Goal: Transaction & Acquisition: Purchase product/service

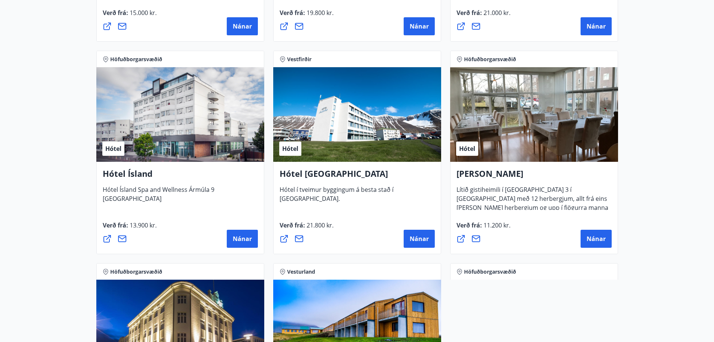
scroll to position [937, 0]
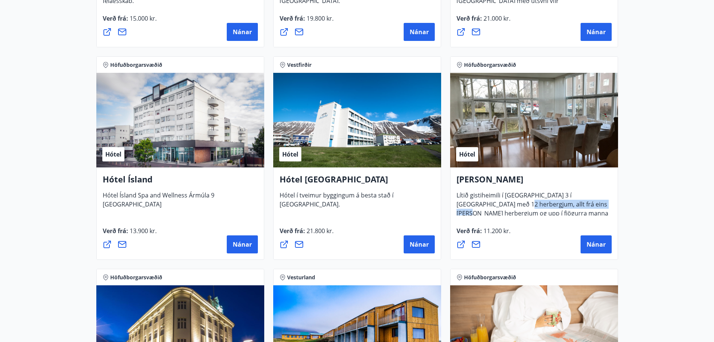
drag, startPoint x: 499, startPoint y: 202, endPoint x: 596, endPoint y: 204, distance: 96.7
click at [596, 204] on span "Lítið gistiheimili í [GEOGRAPHIC_DATA] 3 í [GEOGRAPHIC_DATA] með 12 herbergjum,…" at bounding box center [533, 211] width 152 height 41
drag, startPoint x: 596, startPoint y: 204, endPoint x: 599, endPoint y: 213, distance: 9.7
click at [599, 213] on span "Lítið gistiheimili í Eskihlíð 3 í Reykjavík með 12 herbergjum, allt frá eins ma…" at bounding box center [533, 211] width 152 height 41
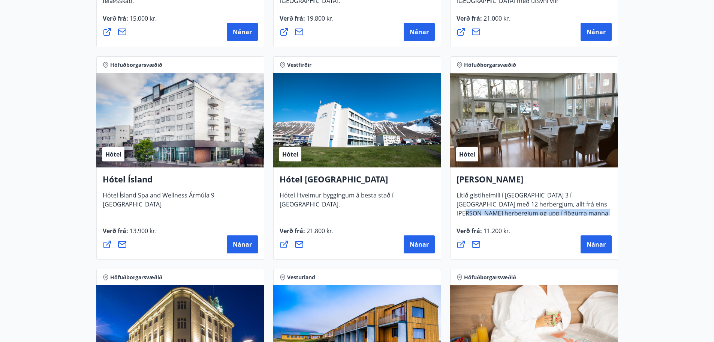
click at [599, 213] on span "Lítið gistiheimili í Eskihlíð 3 í Reykjavík með 12 herbergjum, allt frá eins ma…" at bounding box center [533, 211] width 152 height 41
click at [542, 217] on div "Alba gistiheimili Lítið gistiheimili í Eskihlíð 3 í Reykjavík með 12 herbergjum…" at bounding box center [534, 213] width 168 height 92
click at [541, 213] on span "Lítið gistiheimili í Eskihlíð 3 í Reykjavík með 12 herbergjum, allt frá eins ma…" at bounding box center [533, 211] width 152 height 41
drag, startPoint x: 541, startPoint y: 213, endPoint x: 537, endPoint y: 203, distance: 10.0
click at [537, 203] on span "Lítið gistiheimili í Eskihlíð 3 í Reykjavík með 12 herbergjum, allt frá eins ma…" at bounding box center [533, 211] width 152 height 41
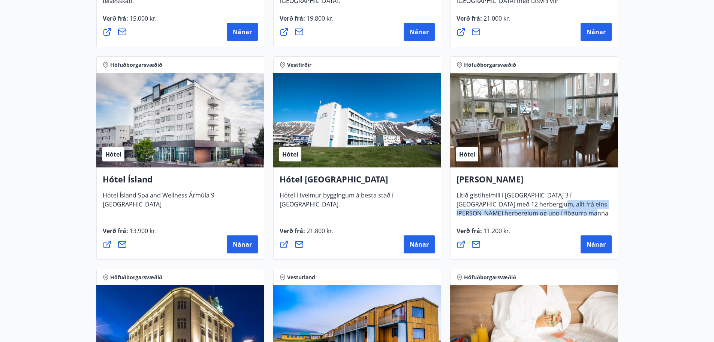
click at [537, 203] on span "Lítið gistiheimili í Eskihlíð 3 í Reykjavík með 12 herbergjum, allt frá eins ma…" at bounding box center [533, 211] width 152 height 41
drag, startPoint x: 534, startPoint y: 197, endPoint x: 542, endPoint y: 215, distance: 19.6
click at [542, 215] on span "Lítið gistiheimili í Eskihlíð 3 í Reykjavík með 12 herbergjum, allt frá eins ma…" at bounding box center [533, 211] width 152 height 41
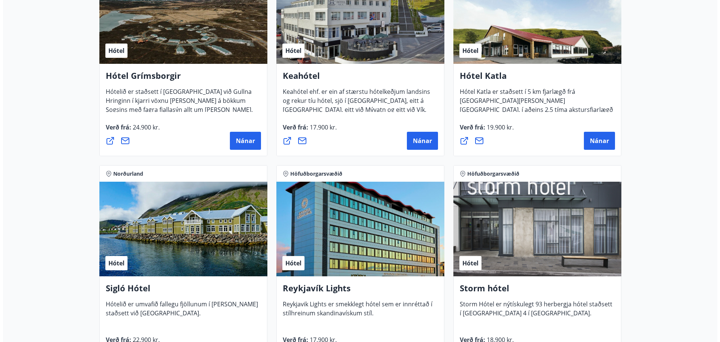
scroll to position [375, 0]
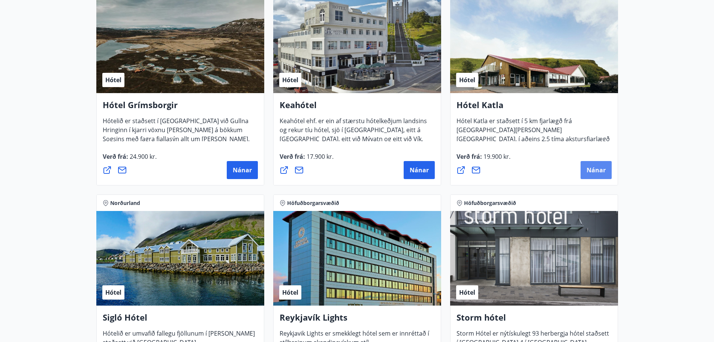
click at [600, 167] on span "Nánar" at bounding box center [596, 170] width 19 height 8
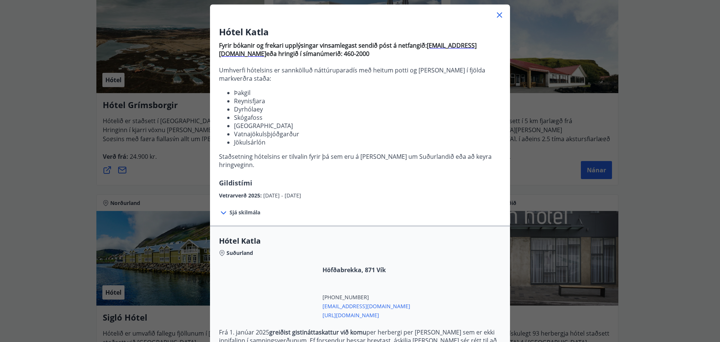
scroll to position [112, 0]
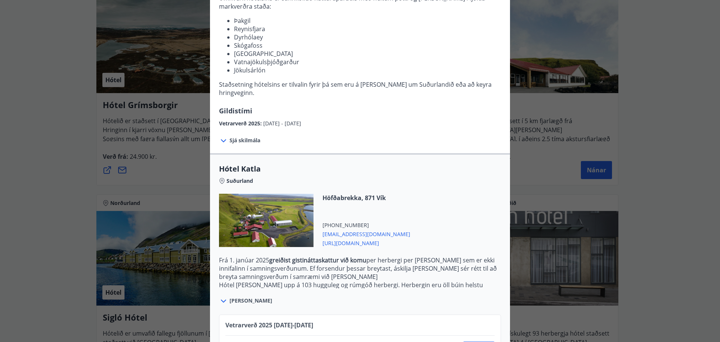
click at [225, 135] on div at bounding box center [224, 140] width 10 height 10
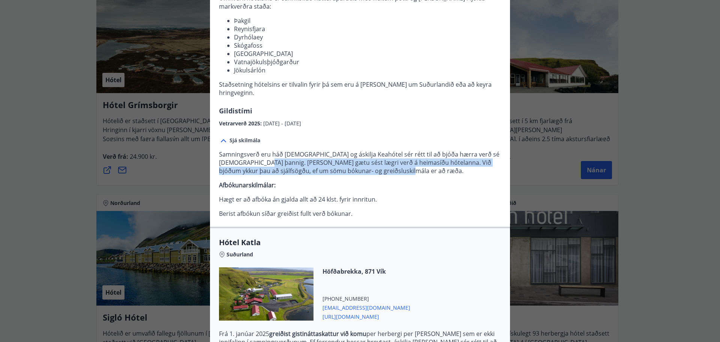
drag, startPoint x: 406, startPoint y: 160, endPoint x: 279, endPoint y: 155, distance: 127.6
click at [279, 155] on p "Samningsverð eru háð bókunarstöðu og áskilja Keahótel sér rétt til að bjóða hær…" at bounding box center [360, 162] width 282 height 25
drag, startPoint x: 279, startPoint y: 155, endPoint x: 415, endPoint y: 166, distance: 136.9
click at [415, 166] on p "Samningsverð eru háð bókunarstöðu og áskilja Keahótel sér rétt til að bjóða hær…" at bounding box center [360, 162] width 282 height 25
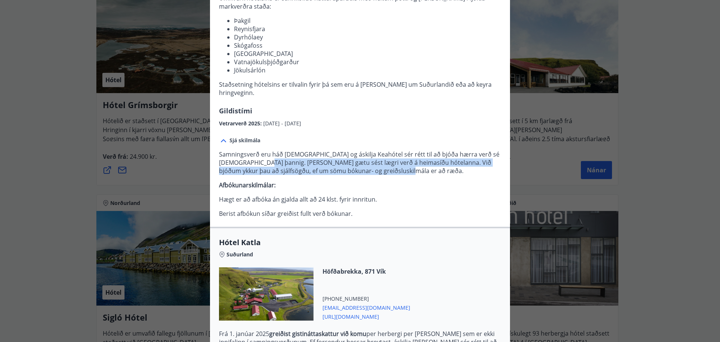
click at [415, 166] on p "Samningsverð eru háð bókunarstöðu og áskilja Keahótel sér rétt til að bjóða hær…" at bounding box center [360, 162] width 282 height 25
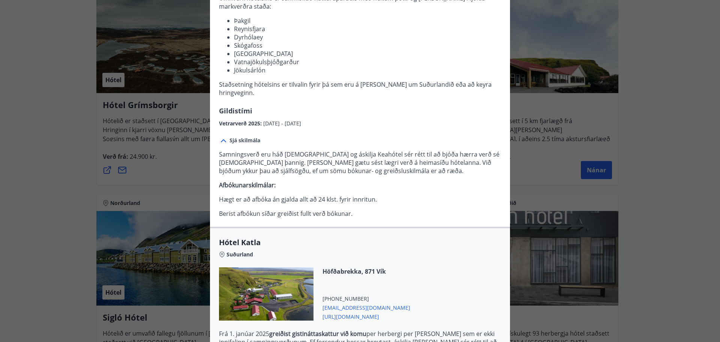
scroll to position [247, 0]
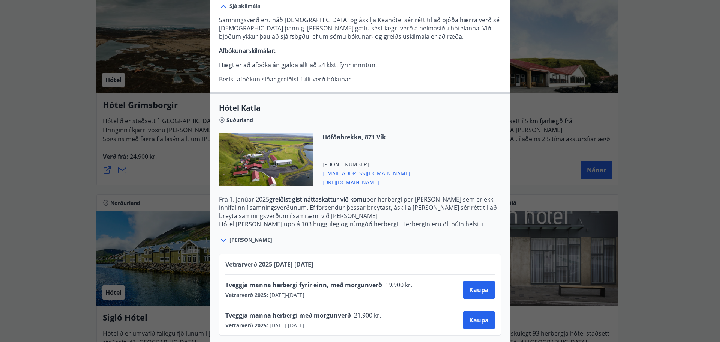
click at [313, 311] on div "Tveggja manna herbergi með morgunverð 21.900 kr." at bounding box center [305, 316] width 160 height 10
click at [478, 318] on button "Kaupa" at bounding box center [478, 320] width 31 height 18
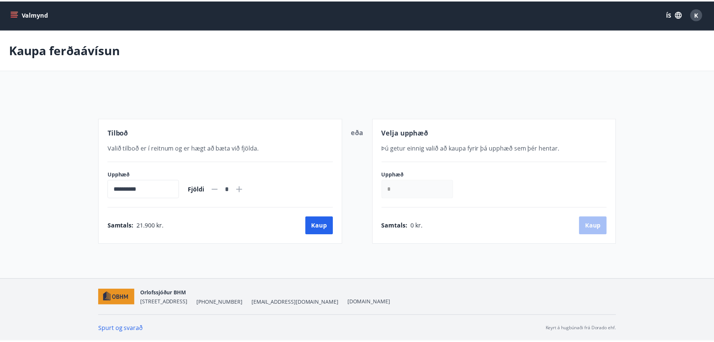
scroll to position [1, 0]
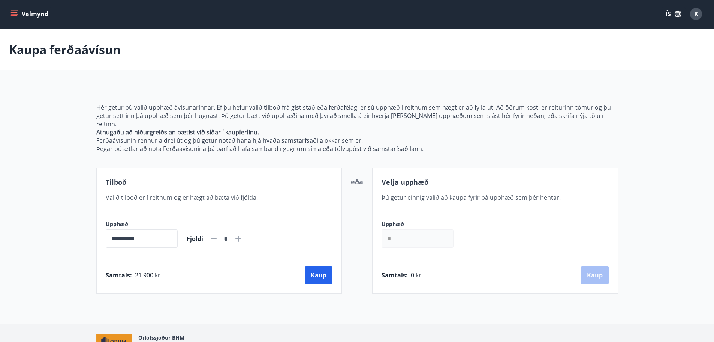
click at [241, 235] on icon at bounding box center [238, 238] width 6 height 6
click at [218, 234] on icon at bounding box center [213, 238] width 9 height 9
type input "*"
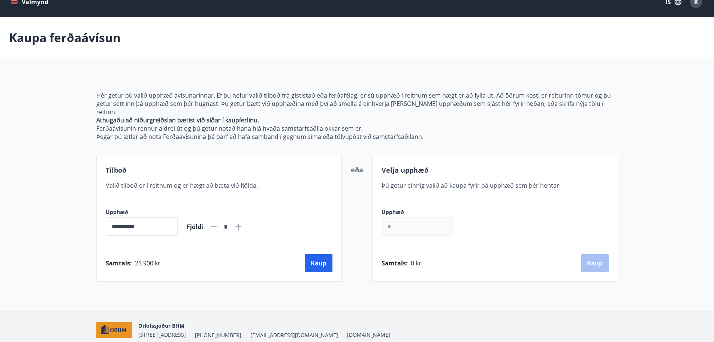
scroll to position [0, 0]
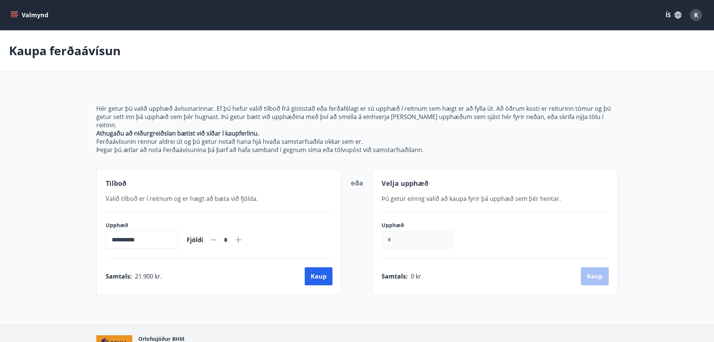
scroll to position [1, 0]
